Goal: Task Accomplishment & Management: Manage account settings

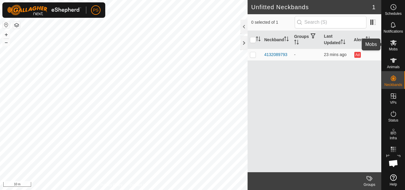
click at [391, 42] on icon at bounding box center [393, 42] width 7 height 7
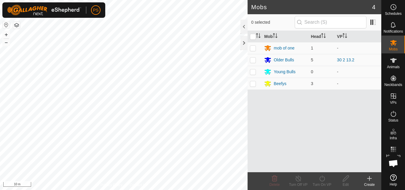
click at [17, 27] on button "button" at bounding box center [16, 25] width 7 height 7
click at [286, 60] on div "Older Bulls" at bounding box center [283, 60] width 20 height 6
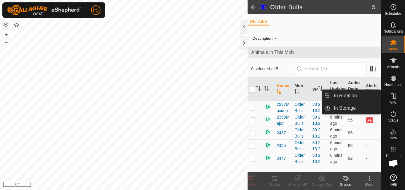
click at [392, 94] on icon at bounding box center [392, 95] width 5 height 5
click at [344, 96] on link "In Rotation" at bounding box center [355, 96] width 51 height 12
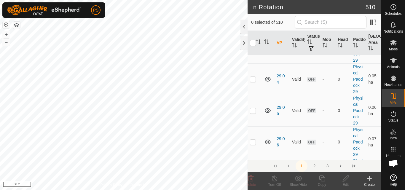
scroll to position [237, 0]
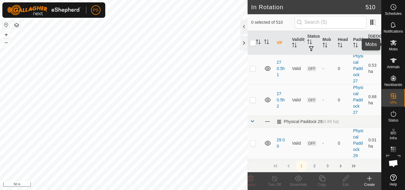
click at [395, 45] on icon at bounding box center [393, 43] width 7 height 6
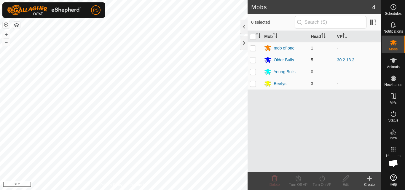
click at [279, 58] on div "Older Bulls" at bounding box center [283, 60] width 20 height 6
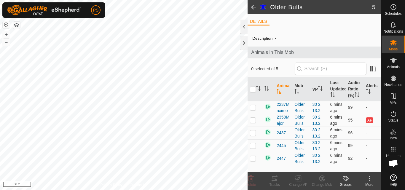
click at [317, 114] on td "30 2 13.2" at bounding box center [319, 120] width 18 height 13
click at [317, 116] on link "30 2 13.2" at bounding box center [316, 120] width 8 height 11
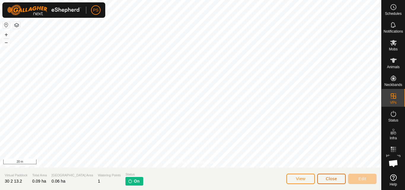
click at [332, 178] on span "Close" at bounding box center [331, 178] width 11 height 5
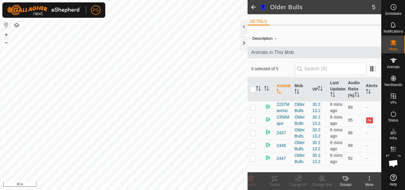
click at [254, 7] on span at bounding box center [253, 7] width 12 height 14
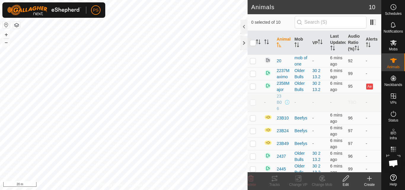
checkbox input "false"
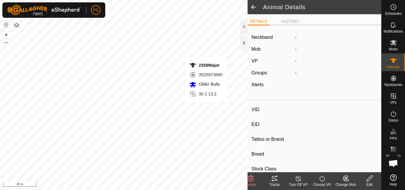
type input "2358Major"
type input "-"
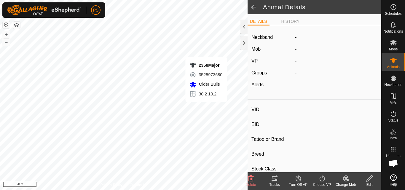
type input "0 kg"
type input "-"
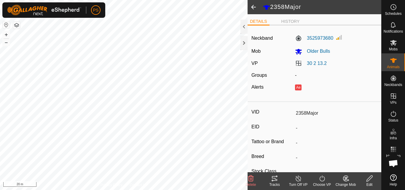
click at [273, 178] on icon at bounding box center [274, 178] width 7 height 7
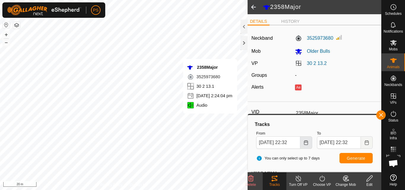
click at [307, 142] on icon "Choose Date" at bounding box center [306, 142] width 4 height 5
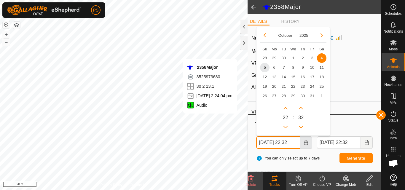
scroll to position [0, 2]
click at [286, 125] on button "Previous Hour" at bounding box center [284, 126] width 9 height 9
click at [266, 67] on span "5" at bounding box center [264, 66] width 9 height 9
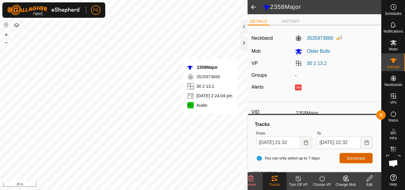
click at [355, 157] on span "Generate" at bounding box center [356, 158] width 18 height 5
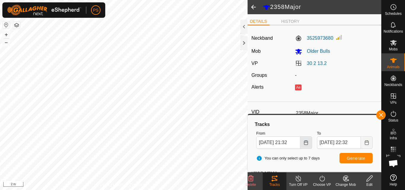
click at [305, 142] on icon "Choose Date" at bounding box center [305, 142] width 5 height 5
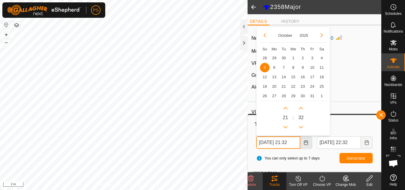
scroll to position [0, 2]
click at [286, 124] on button "Previous Hour" at bounding box center [284, 126] width 9 height 9
type input "05 Oct, 2025 20:32"
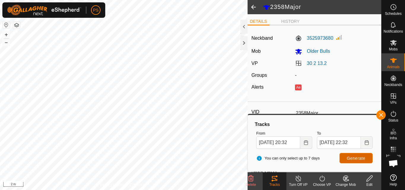
scroll to position [0, 0]
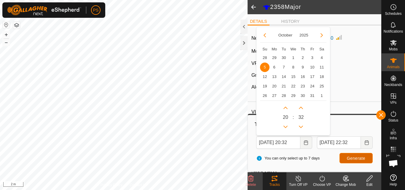
click at [359, 159] on span "Generate" at bounding box center [356, 158] width 18 height 5
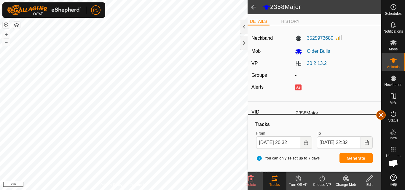
click at [382, 115] on button "button" at bounding box center [380, 114] width 9 height 9
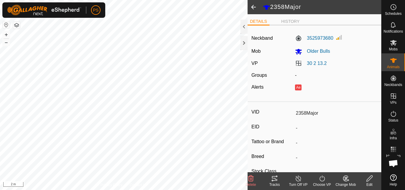
click at [253, 7] on span at bounding box center [253, 7] width 12 height 14
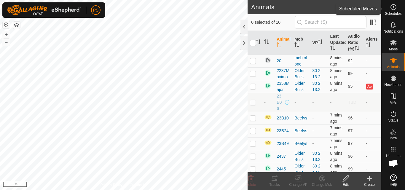
click at [392, 5] on icon at bounding box center [393, 7] width 7 height 7
click at [271, 176] on icon at bounding box center [274, 178] width 7 height 7
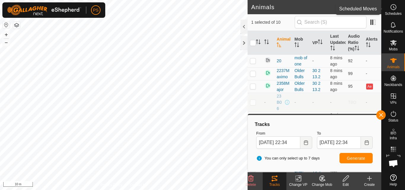
click at [393, 10] on circle at bounding box center [392, 6] width 5 height 5
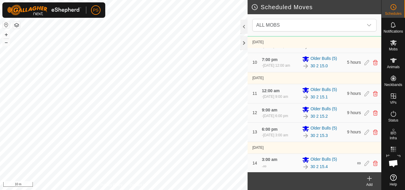
scroll to position [230, 0]
